Goal: Task Accomplishment & Management: Manage account settings

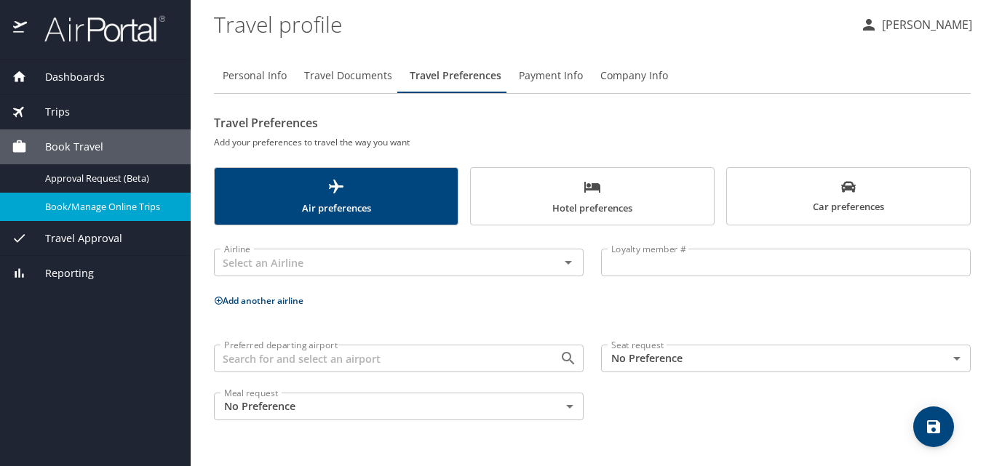
click at [57, 111] on span "Trips" at bounding box center [48, 112] width 43 height 16
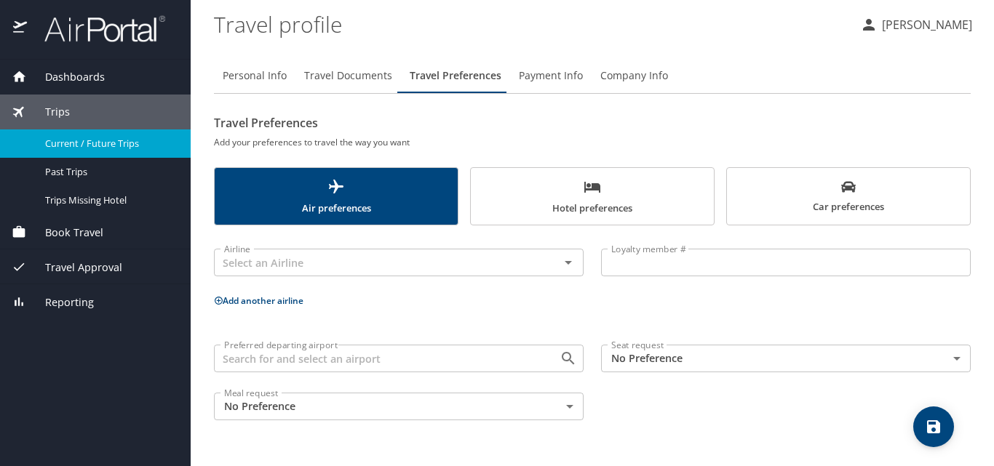
click at [78, 140] on span "Current / Future Trips" at bounding box center [109, 144] width 128 height 14
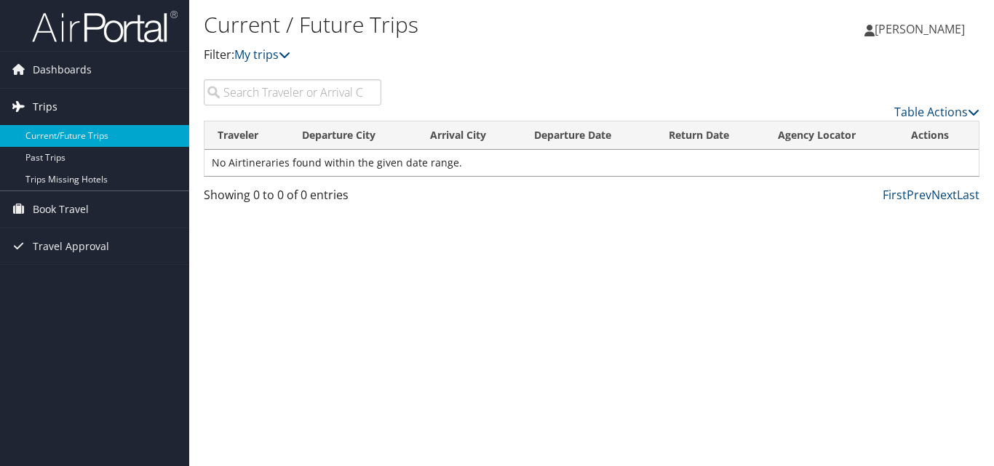
click at [35, 105] on span "Trips" at bounding box center [45, 107] width 25 height 36
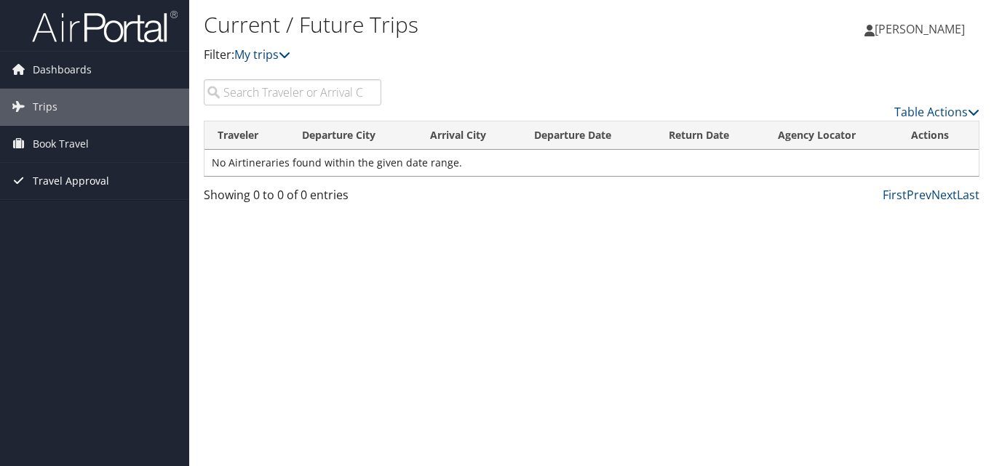
click at [63, 178] on span "Travel Approval" at bounding box center [71, 181] width 76 height 36
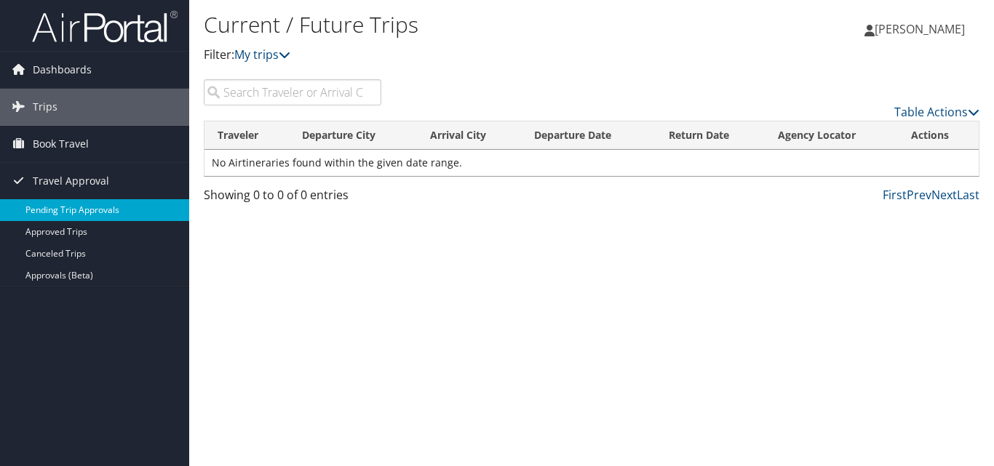
click at [73, 209] on link "Pending Trip Approvals" at bounding box center [94, 210] width 189 height 22
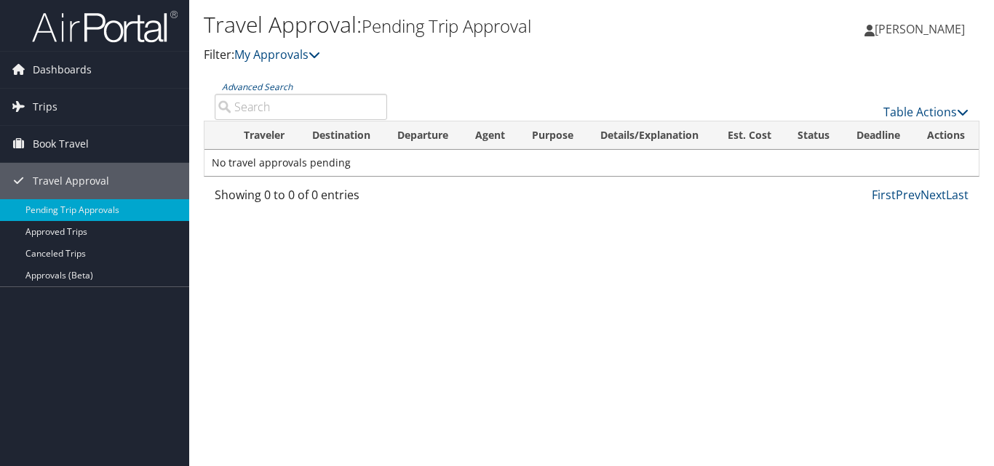
click at [930, 25] on span "[PERSON_NAME]" at bounding box center [919, 29] width 90 height 16
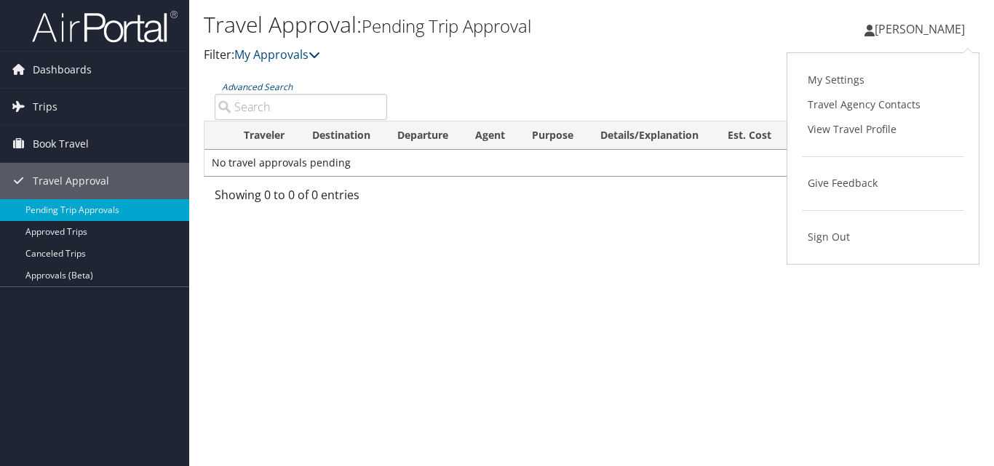
click at [926, 31] on span "[PERSON_NAME]" at bounding box center [919, 29] width 90 height 16
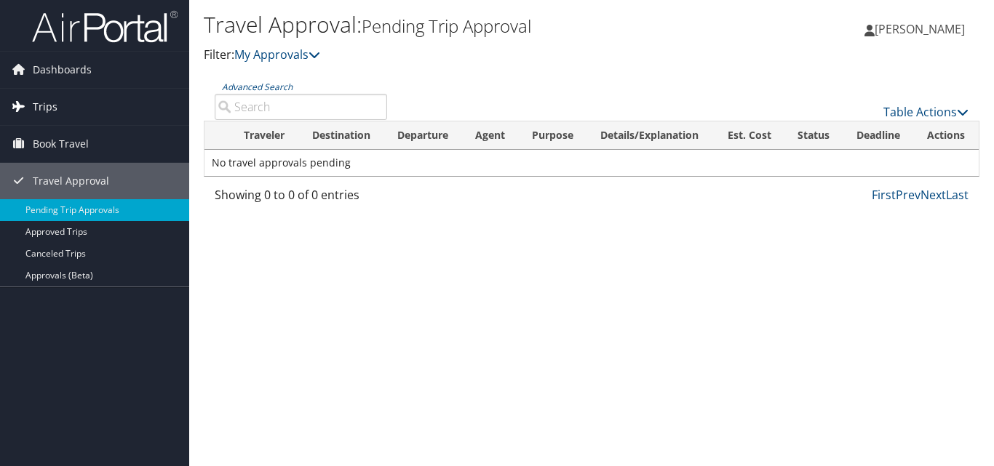
click at [36, 103] on span "Trips" at bounding box center [45, 107] width 25 height 36
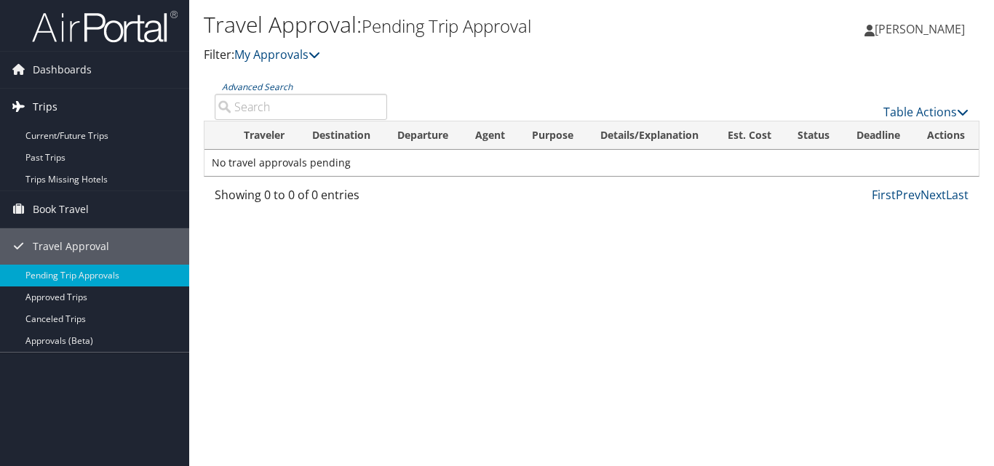
click at [36, 103] on span "Trips" at bounding box center [45, 107] width 25 height 36
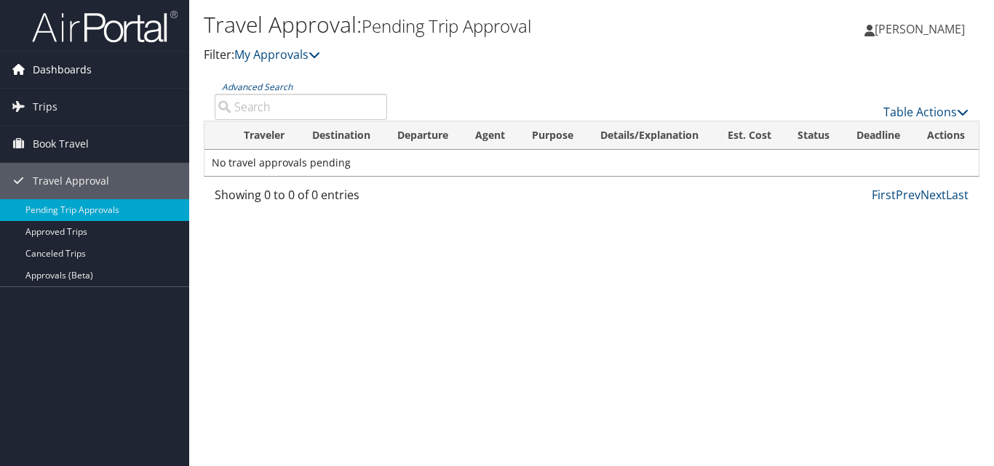
click at [53, 68] on span "Dashboards" at bounding box center [62, 70] width 59 height 36
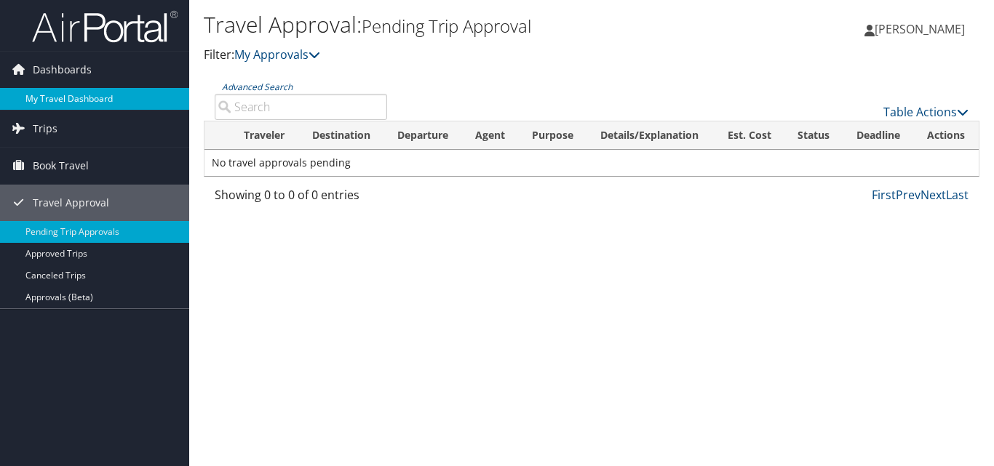
click at [64, 98] on link "My Travel Dashboard" at bounding box center [94, 99] width 189 height 22
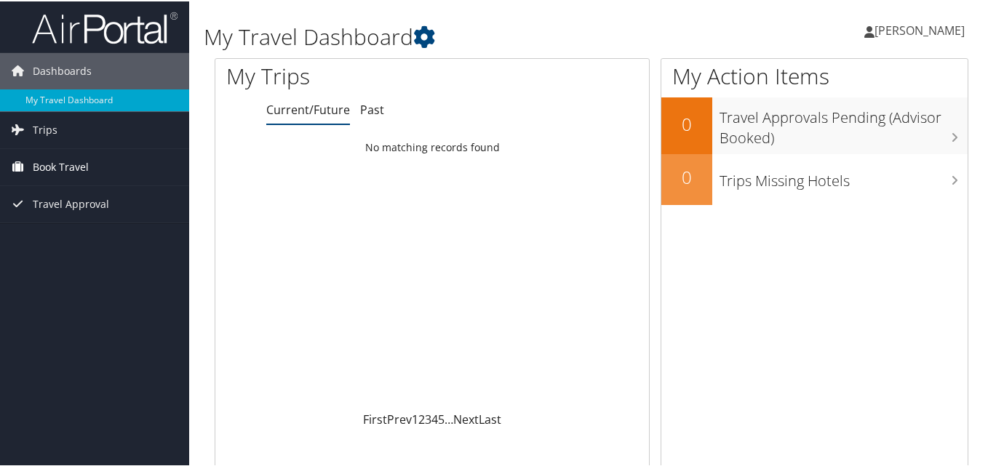
click at [52, 167] on span "Book Travel" at bounding box center [61, 166] width 56 height 36
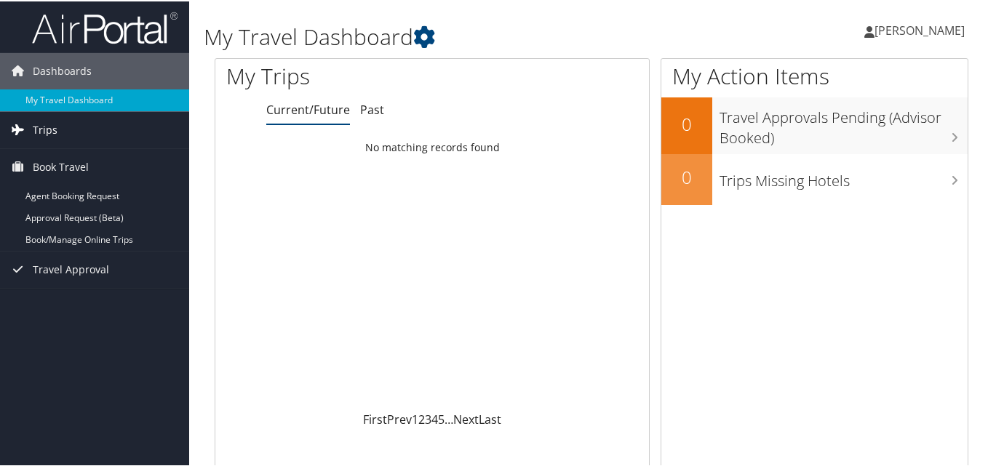
click at [40, 127] on span "Trips" at bounding box center [45, 129] width 25 height 36
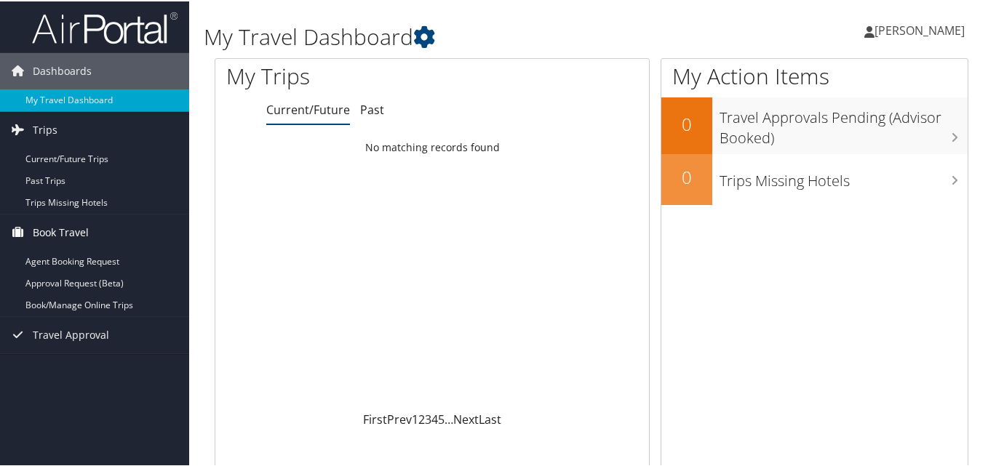
click at [52, 229] on span "Book Travel" at bounding box center [61, 231] width 56 height 36
click at [51, 231] on span "Book Travel" at bounding box center [61, 231] width 56 height 36
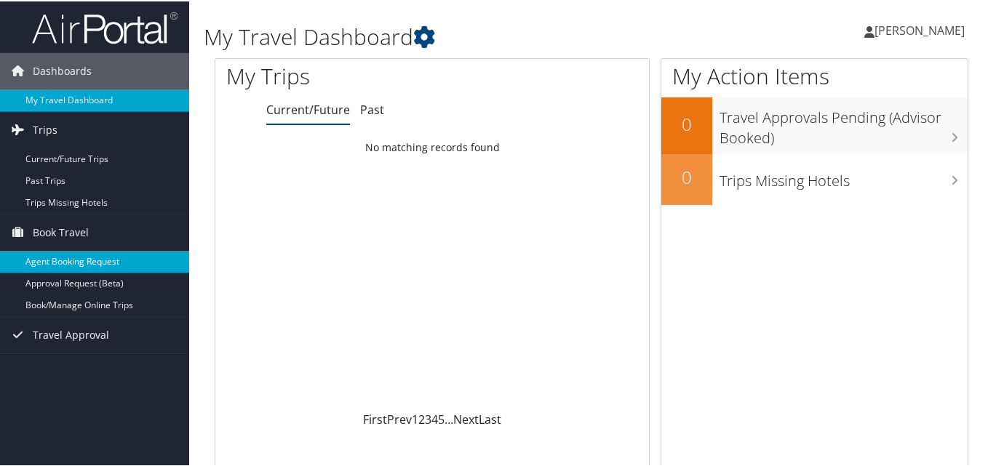
click at [53, 260] on link "Agent Booking Request" at bounding box center [94, 260] width 189 height 22
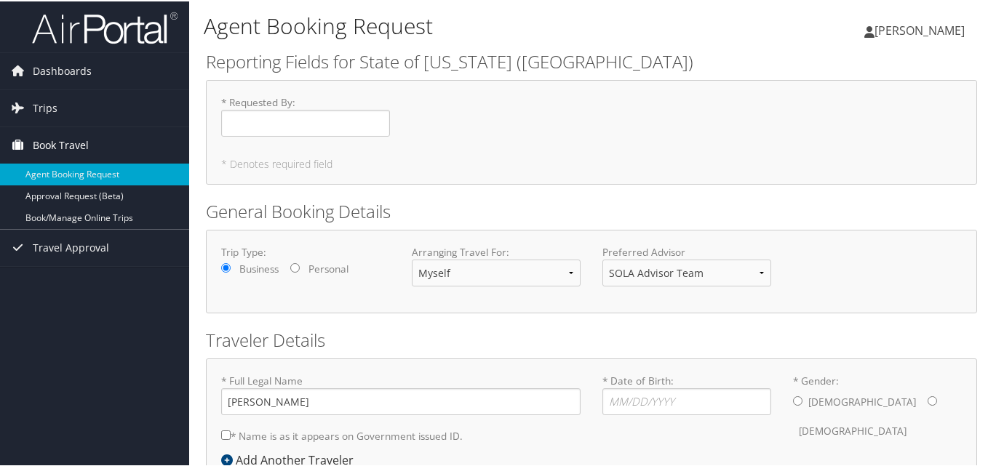
click at [58, 146] on span "Book Travel" at bounding box center [61, 144] width 56 height 36
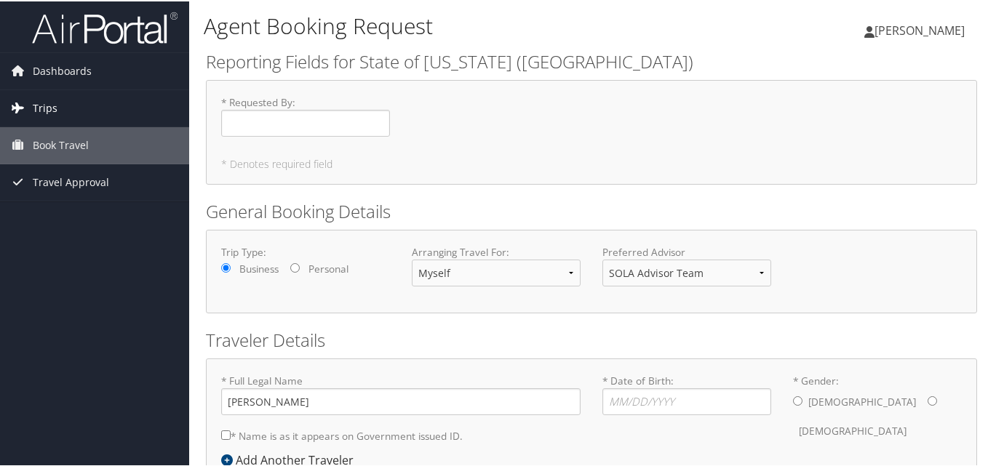
click at [48, 107] on span "Trips" at bounding box center [45, 107] width 25 height 36
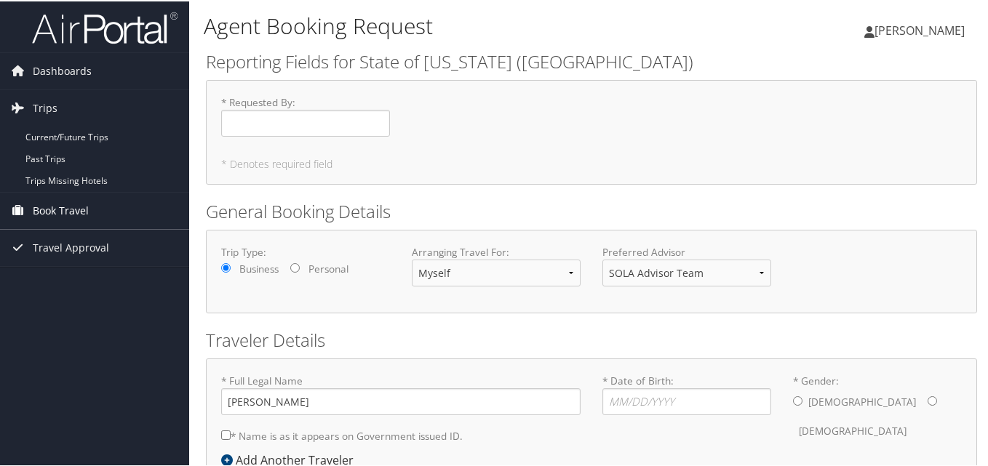
click at [53, 209] on span "Book Travel" at bounding box center [61, 209] width 56 height 36
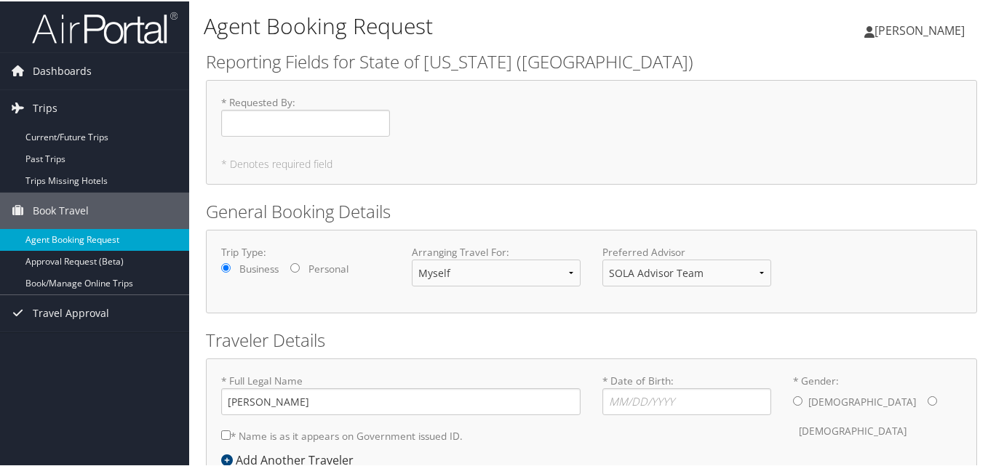
click at [57, 236] on link "Agent Booking Request" at bounding box center [94, 239] width 189 height 22
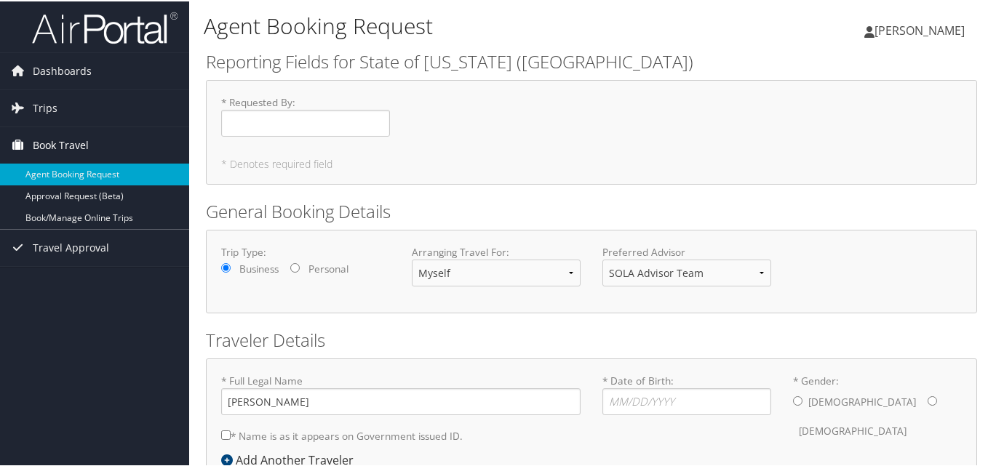
click at [62, 142] on span "Book Travel" at bounding box center [61, 144] width 56 height 36
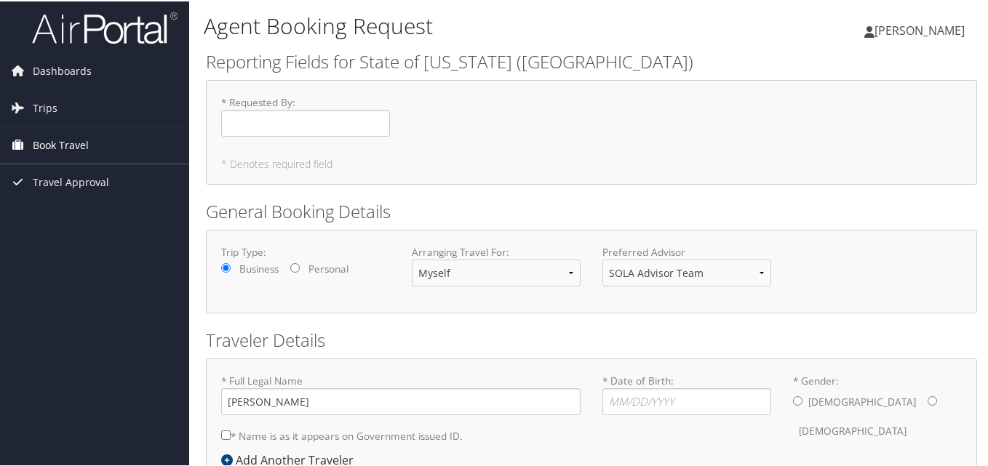
click at [62, 142] on span "Book Travel" at bounding box center [61, 144] width 56 height 36
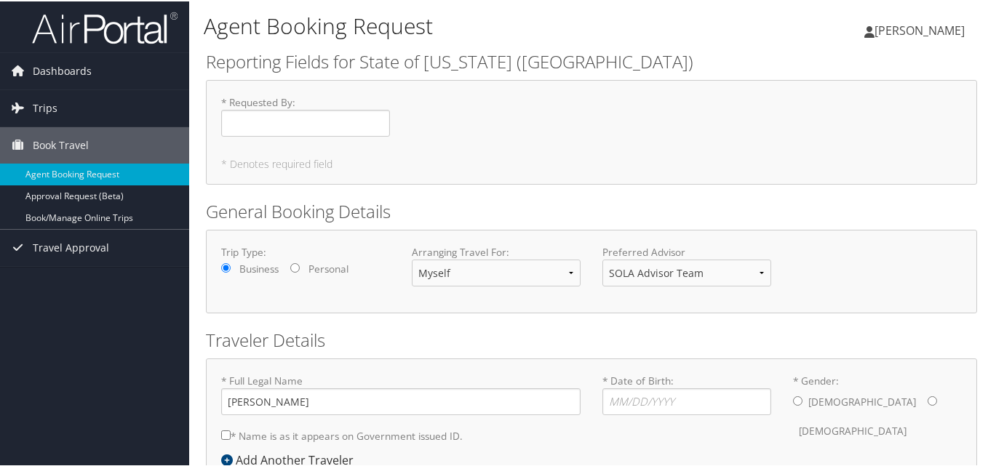
click at [925, 26] on span "[PERSON_NAME]" at bounding box center [919, 29] width 90 height 16
click at [847, 123] on link "View Travel Profile" at bounding box center [880, 129] width 162 height 25
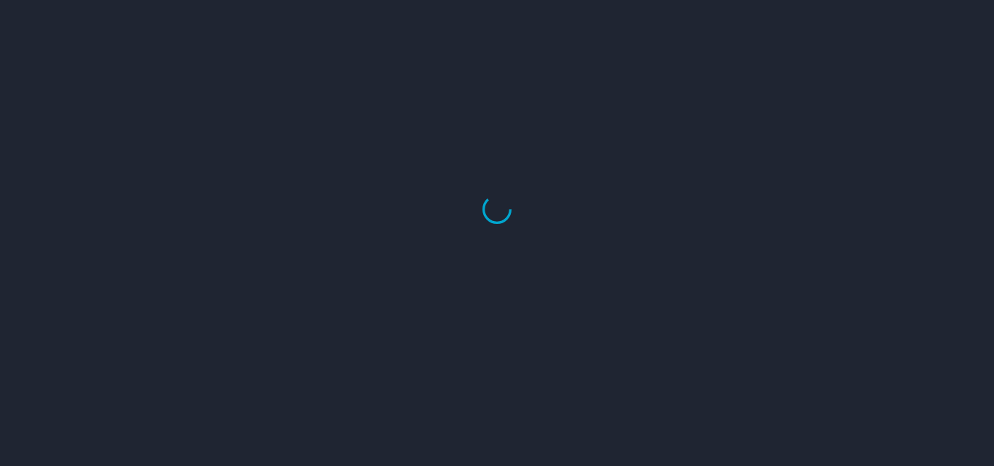
select select "US"
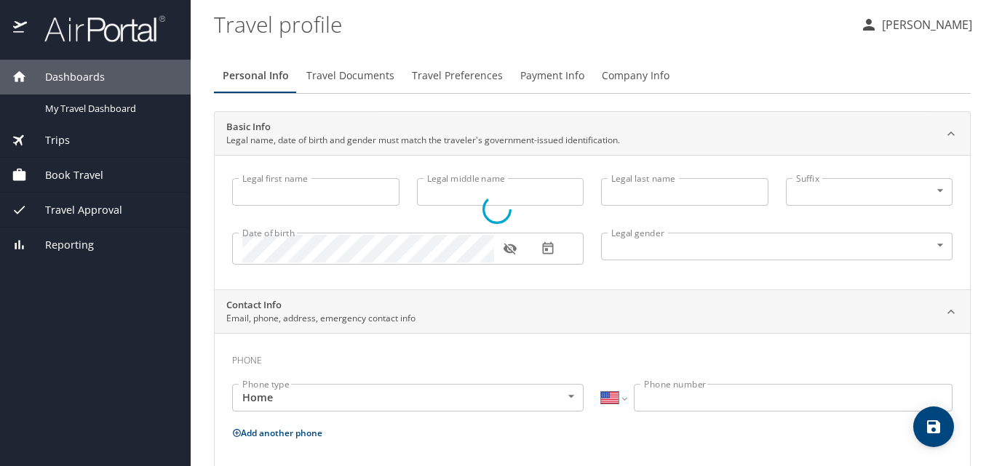
type input "Amber"
type input "[PERSON_NAME]"
type input "[DEMOGRAPHIC_DATA]"
type input "[PERSON_NAME]"
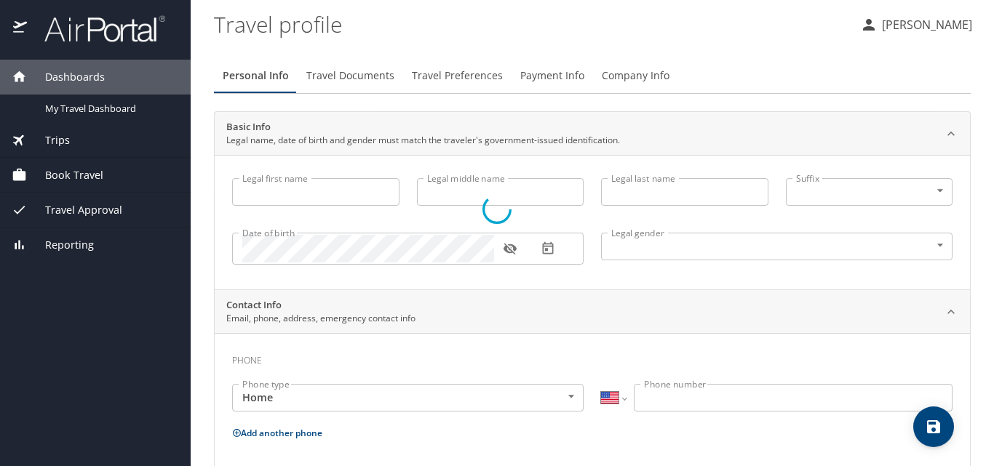
type input "[PERSON_NAME]"
type input "[PHONE_NUMBER]"
type input "[EMAIL_ADDRESS][DOMAIN_NAME]"
select select "US"
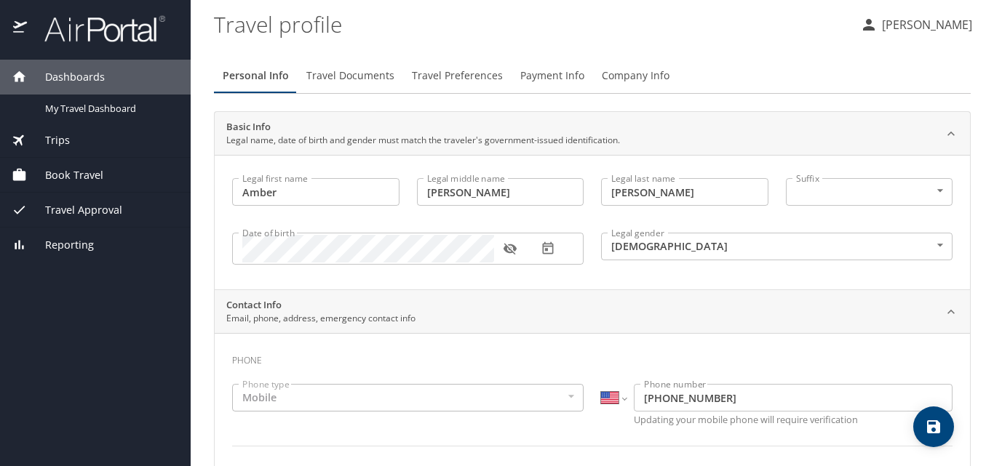
click at [346, 78] on span "Travel Documents" at bounding box center [350, 76] width 88 height 18
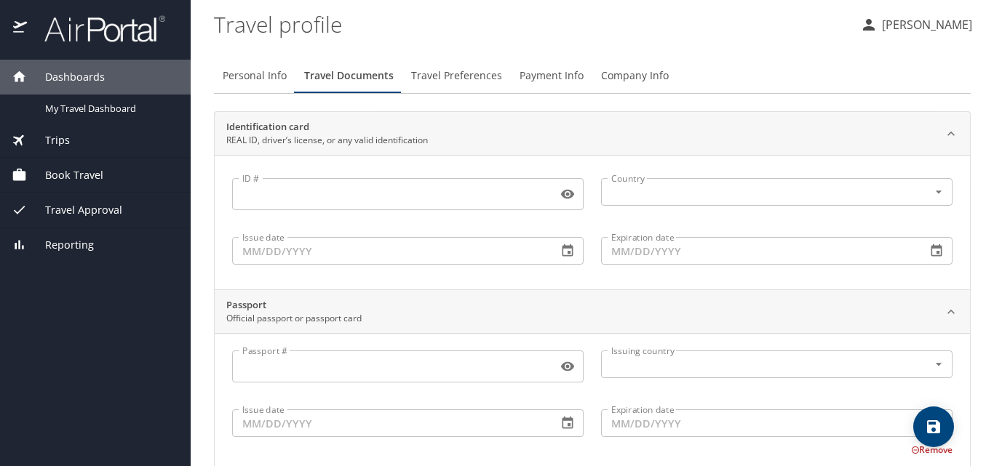
click at [49, 140] on span "Trips" at bounding box center [48, 140] width 43 height 16
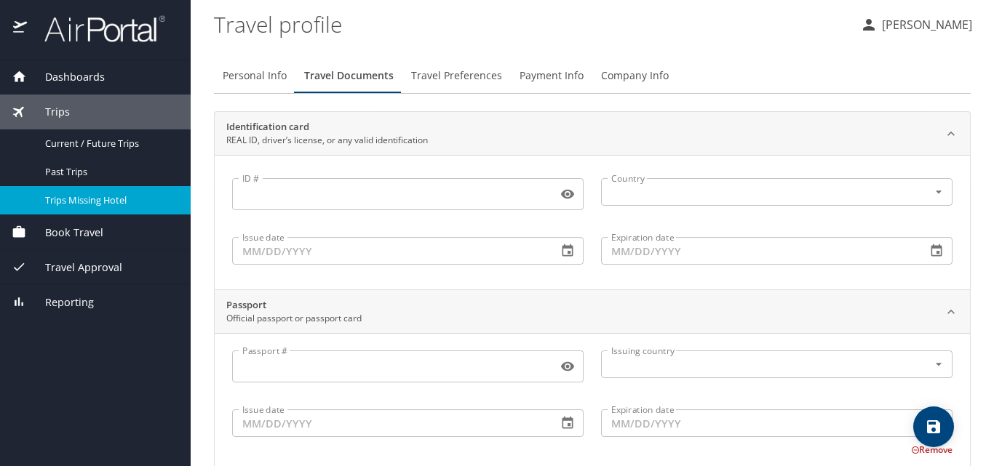
click at [88, 202] on span "Trips Missing Hotel" at bounding box center [109, 200] width 128 height 14
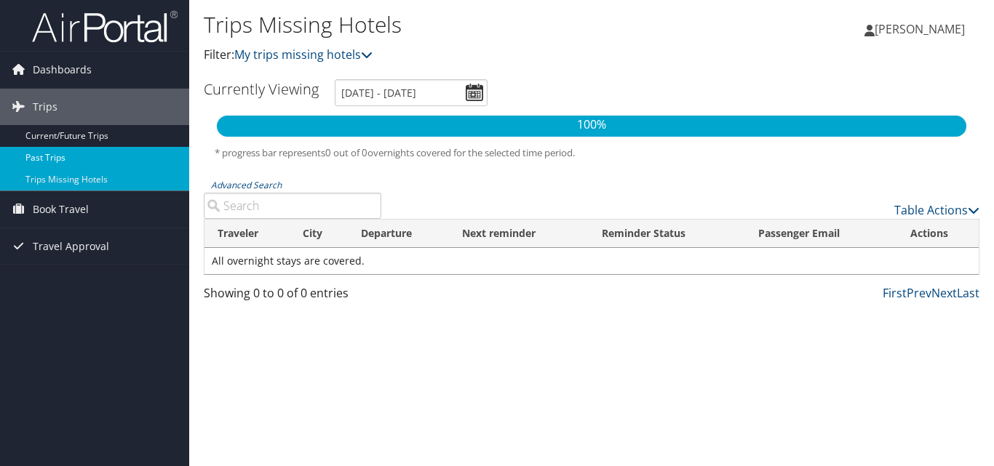
click at [56, 153] on link "Past Trips" at bounding box center [94, 158] width 189 height 22
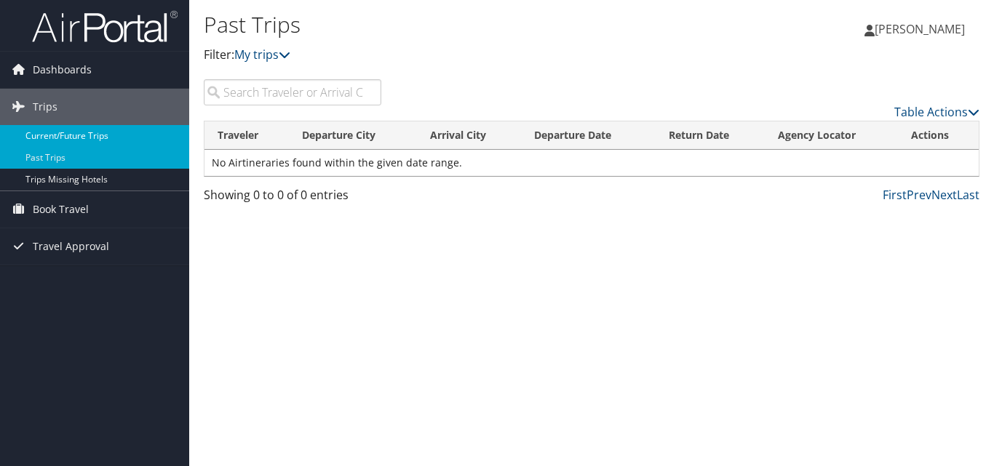
click at [58, 133] on link "Current/Future Trips" at bounding box center [94, 136] width 189 height 22
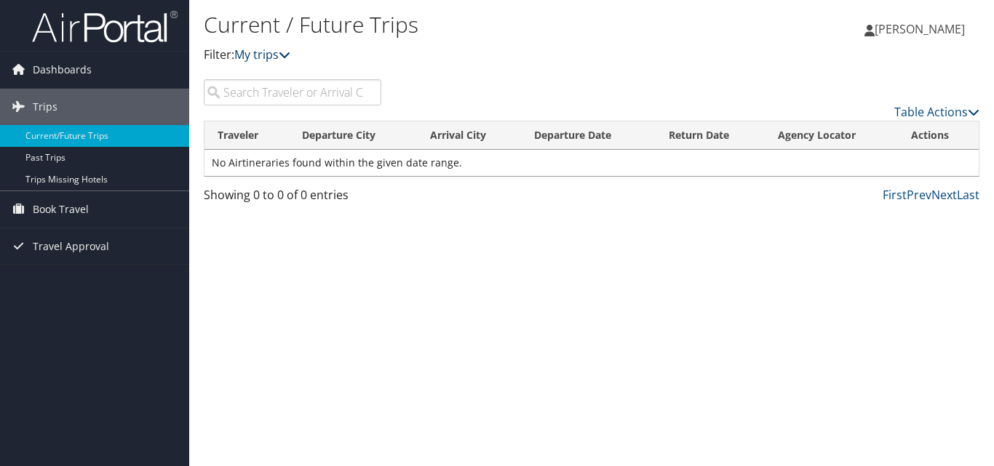
click at [285, 52] on icon at bounding box center [285, 55] width 12 height 12
click at [290, 57] on icon at bounding box center [285, 55] width 12 height 12
click at [325, 95] on input "search" at bounding box center [292, 92] width 177 height 26
click at [73, 203] on span "Book Travel" at bounding box center [61, 209] width 56 height 36
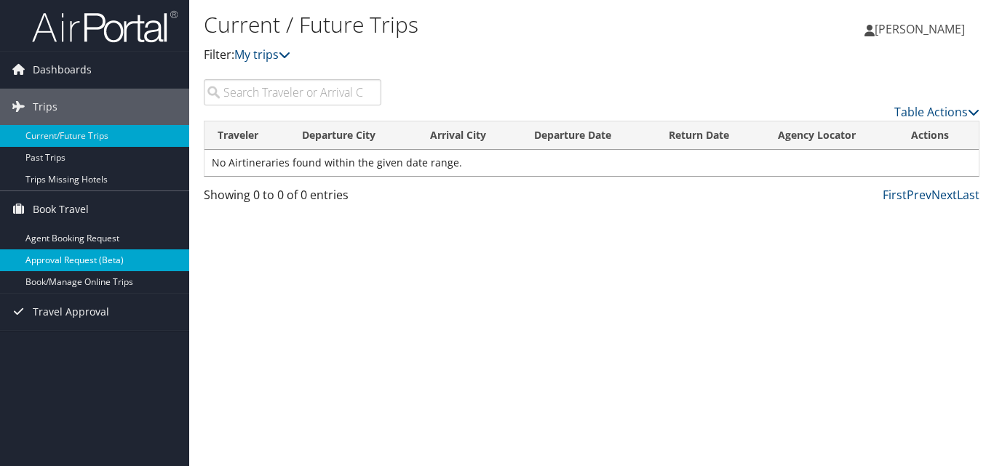
click at [55, 257] on link "Approval Request (Beta)" at bounding box center [94, 260] width 189 height 22
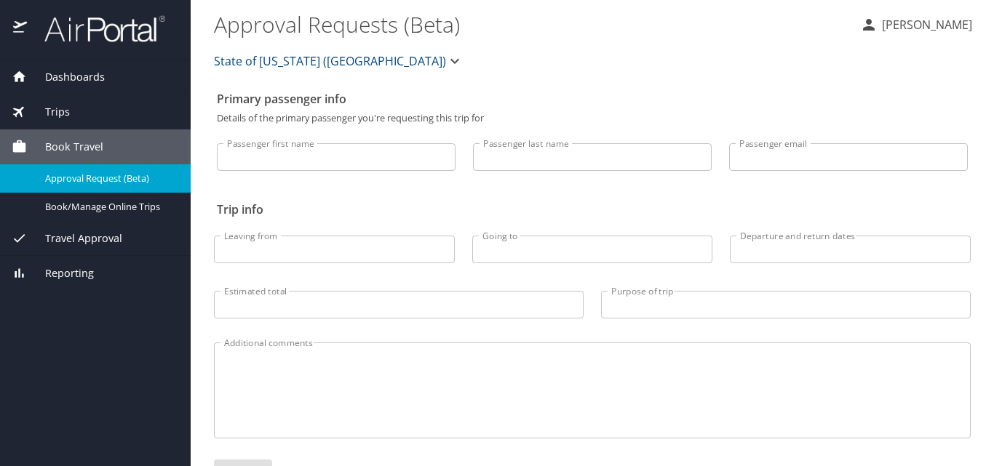
click at [68, 77] on span "Dashboards" at bounding box center [66, 77] width 78 height 16
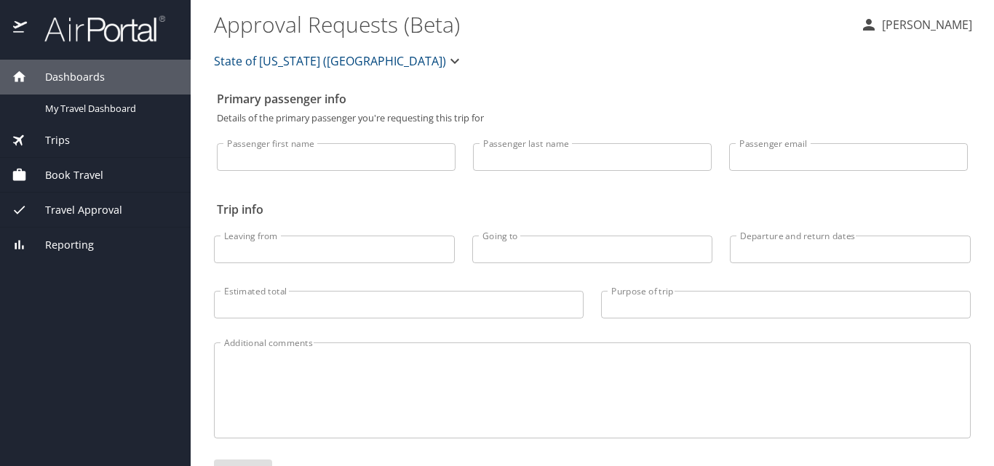
click at [68, 77] on span "Dashboards" at bounding box center [66, 77] width 78 height 16
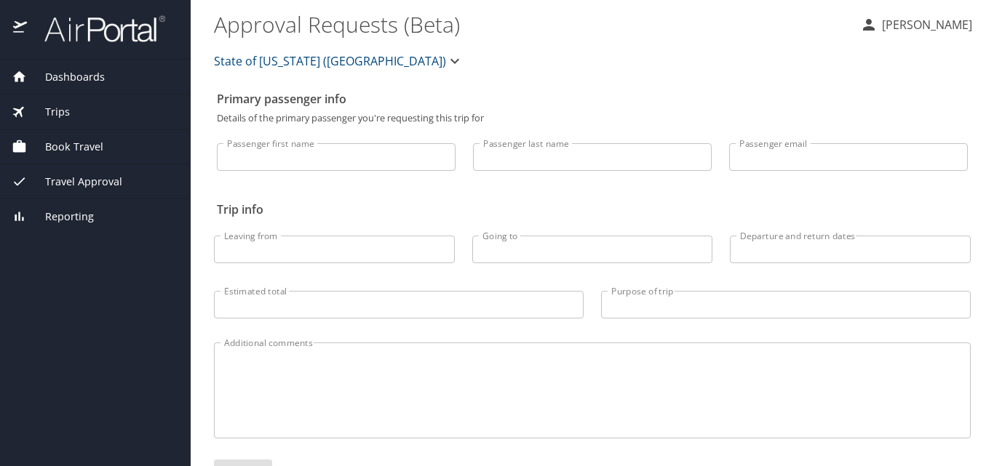
click at [71, 82] on span "Dashboards" at bounding box center [66, 77] width 78 height 16
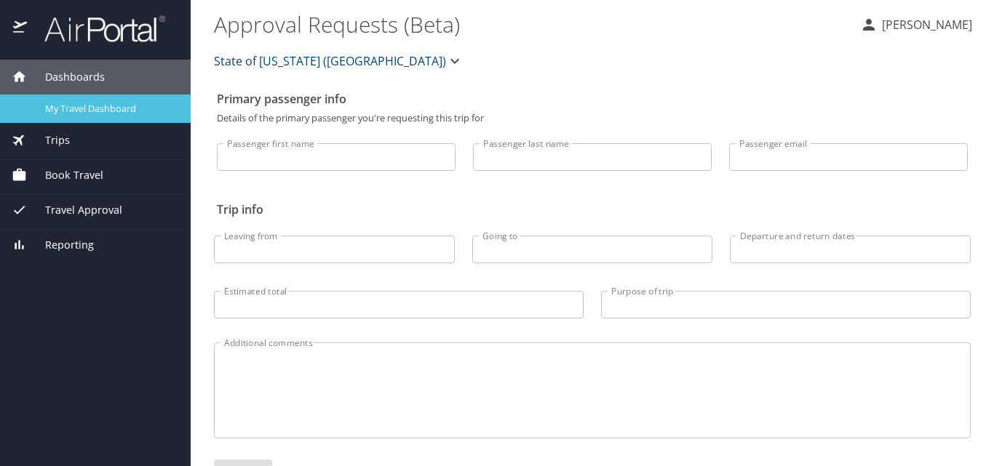
click at [71, 103] on span "My Travel Dashboard" at bounding box center [109, 109] width 128 height 14
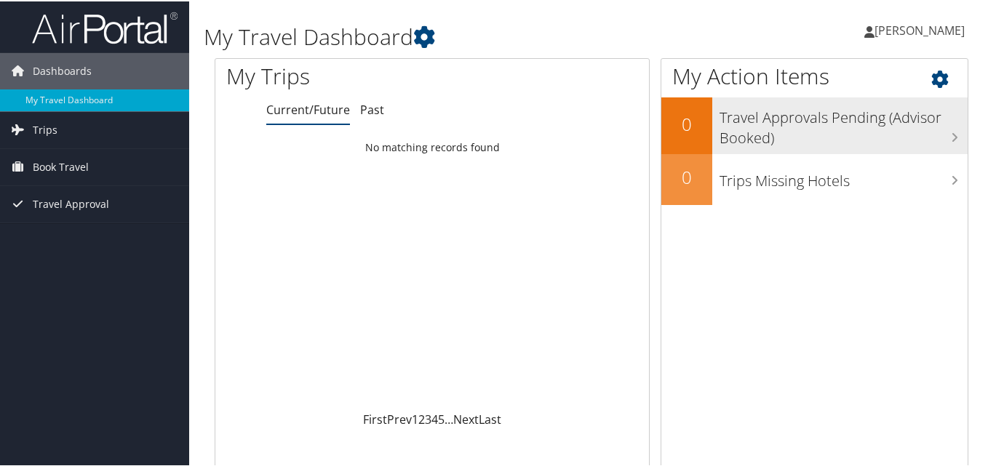
click at [765, 120] on h3 "Travel Approvals Pending (Advisor Booked)" at bounding box center [843, 123] width 248 height 48
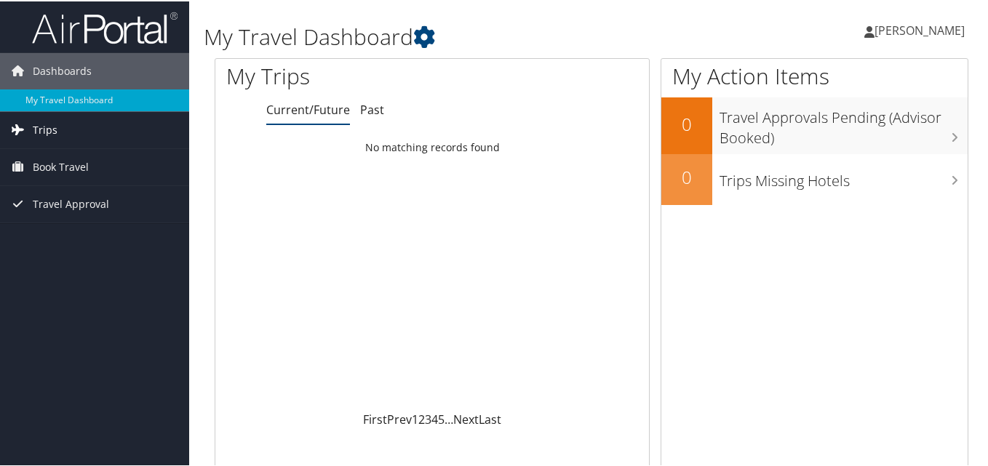
click at [39, 129] on span "Trips" at bounding box center [45, 129] width 25 height 36
click at [53, 233] on span "Book Travel" at bounding box center [61, 231] width 56 height 36
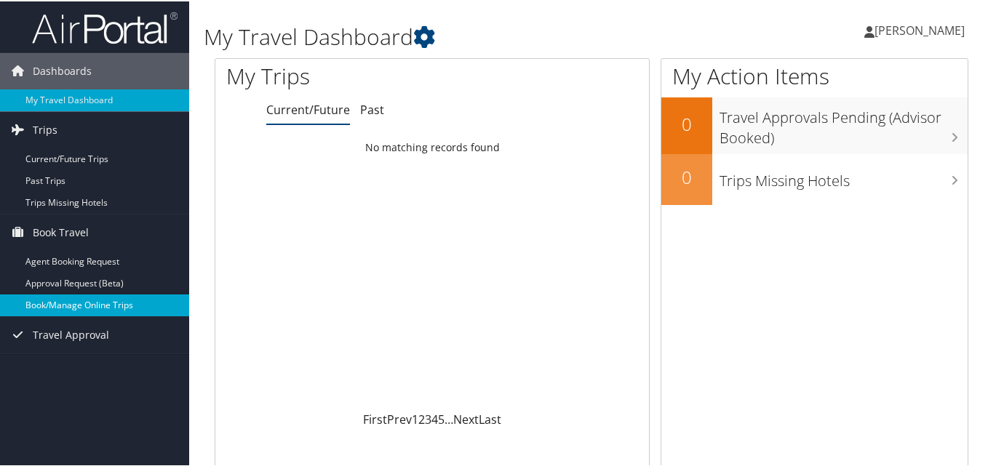
click at [70, 306] on link "Book/Manage Online Trips" at bounding box center [94, 304] width 189 height 22
